Goal: Task Accomplishment & Management: Manage account settings

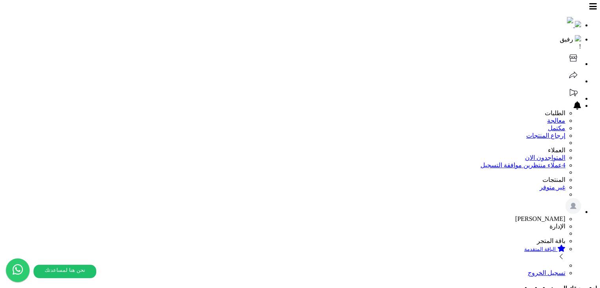
click at [245, 17] on header "رفيق ! الطلبات معالجة مكتمل إرجاع المنتجات العملاء المتواجدون الان 4 عملاء منتظ…" at bounding box center [300, 140] width 594 height 274
click at [247, 17] on header "رفيق ! 0 الطلبات معالجة مكتمل إرجاع المنتجات العملاء المتواجدون الان 4 عملاء من…" at bounding box center [300, 140] width 594 height 274
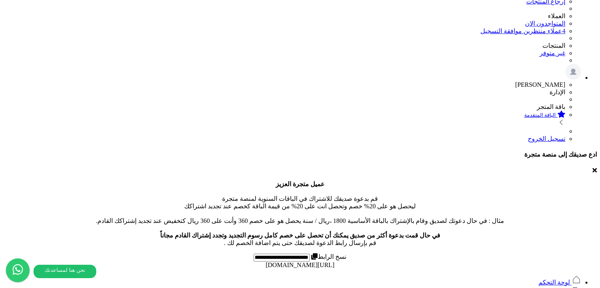
scroll to position [158, 0]
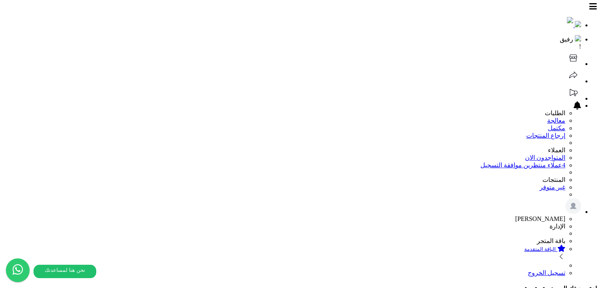
click at [244, 21] on header "رفيق ! 0 الطلبات معالجة مكتمل إرجاع المنتجات العملاء المتواجدون الان 4 عملاء من…" at bounding box center [300, 140] width 594 height 274
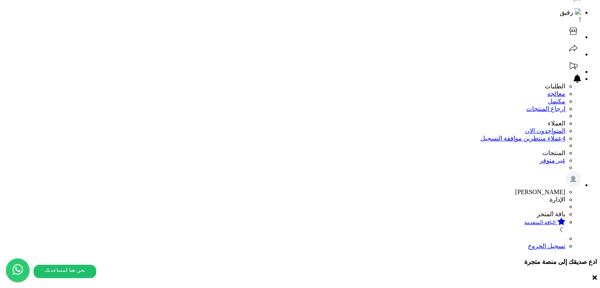
scroll to position [0, 0]
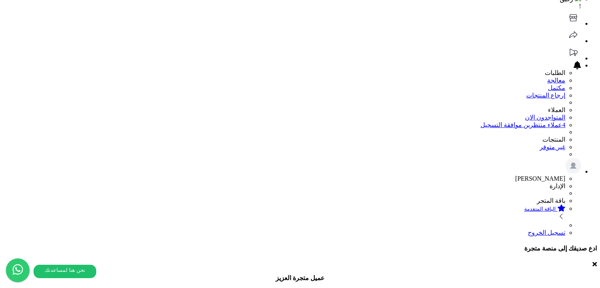
scroll to position [39, 0]
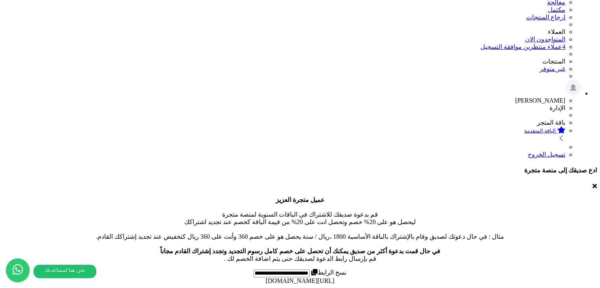
scroll to position [0, 0]
